Goal: Task Accomplishment & Management: Manage account settings

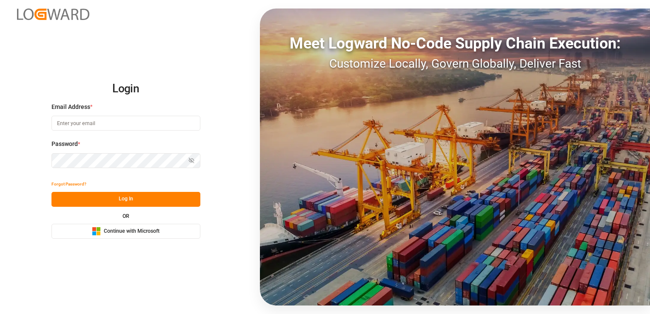
click at [124, 229] on span "Continue with Microsoft" at bounding box center [132, 232] width 56 height 8
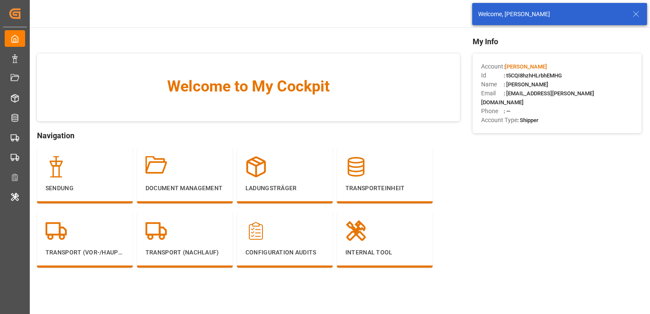
click at [635, 15] on icon at bounding box center [636, 14] width 10 height 10
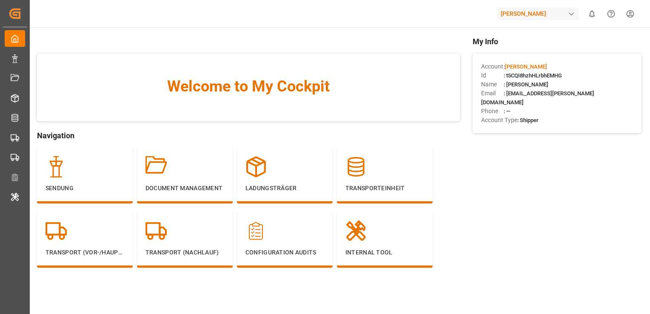
click at [534, 15] on div "[PERSON_NAME]" at bounding box center [538, 14] width 82 height 12
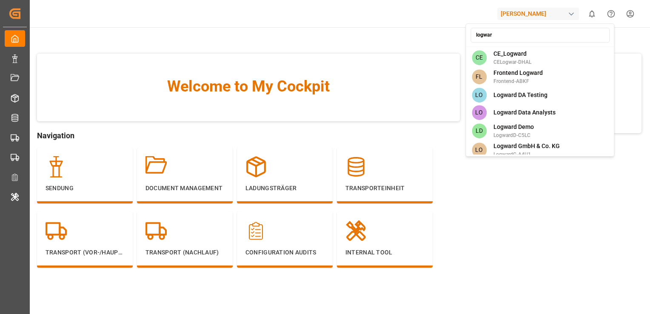
type input "logward"
